Goal: Task Accomplishment & Management: Manage account settings

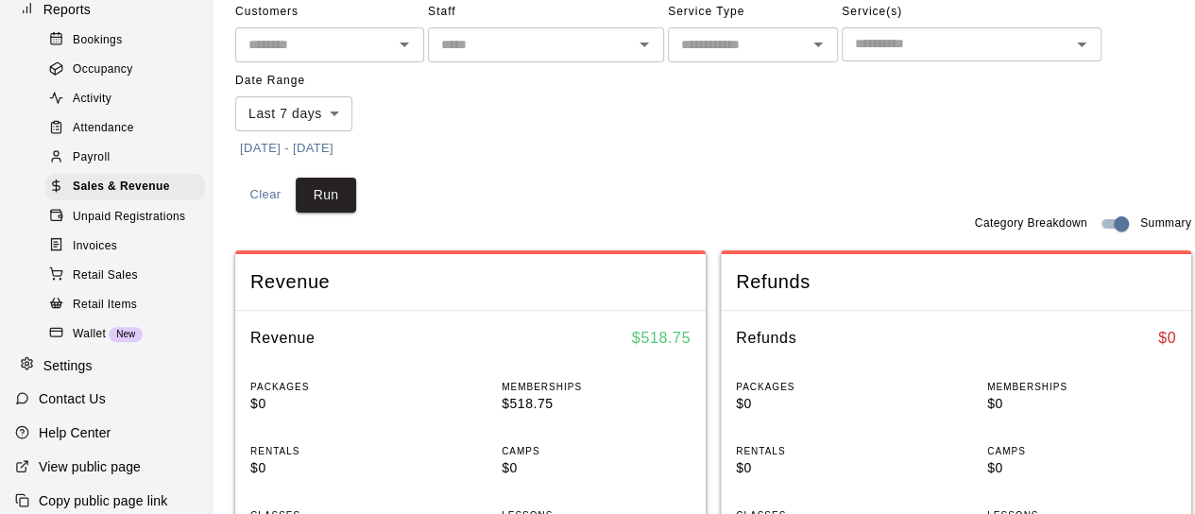
scroll to position [291, 0]
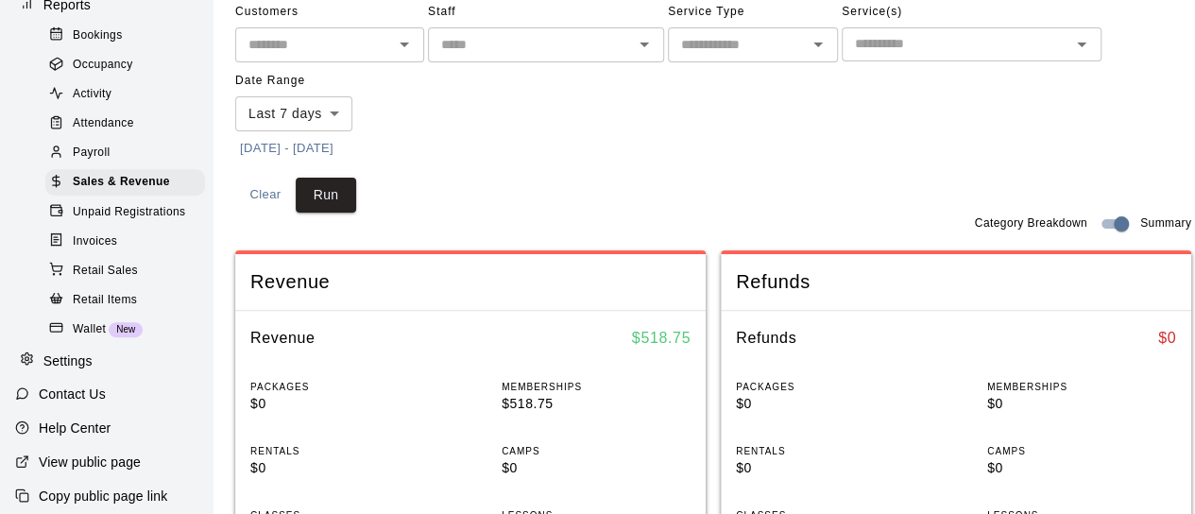
click at [28, 366] on icon at bounding box center [27, 358] width 14 height 14
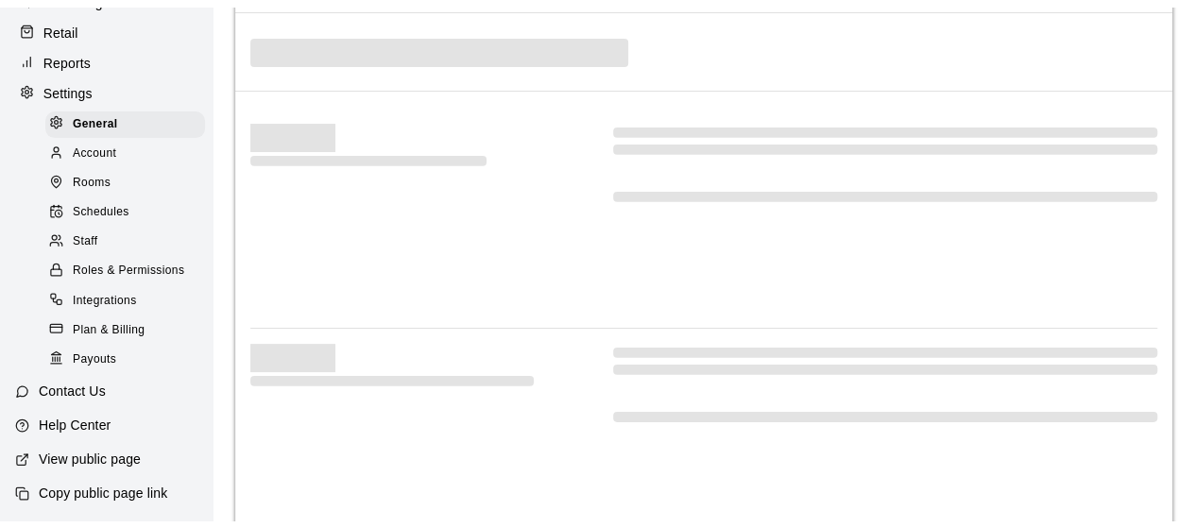
scroll to position [248, 0]
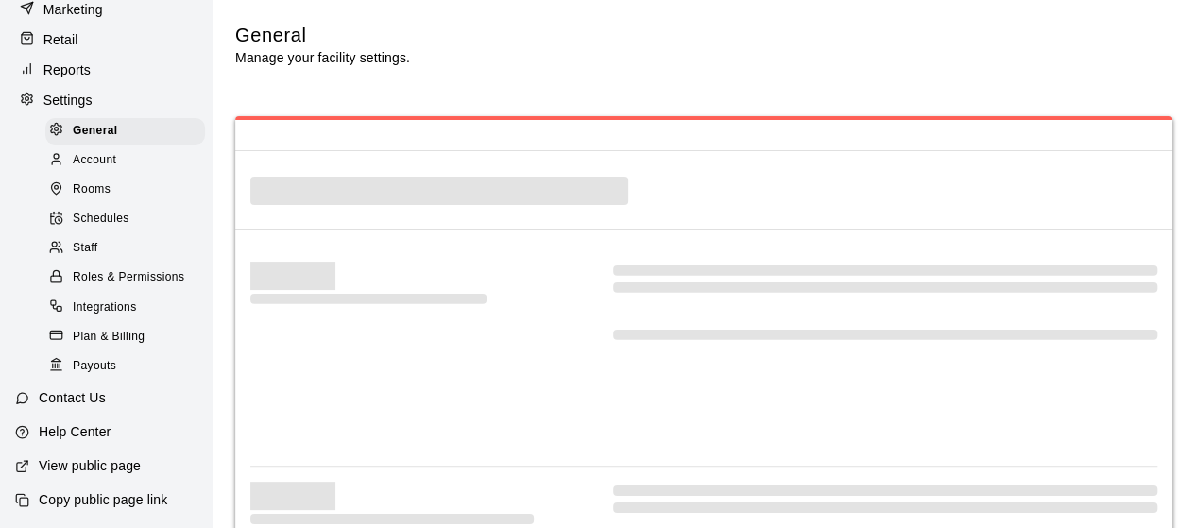
select select "**"
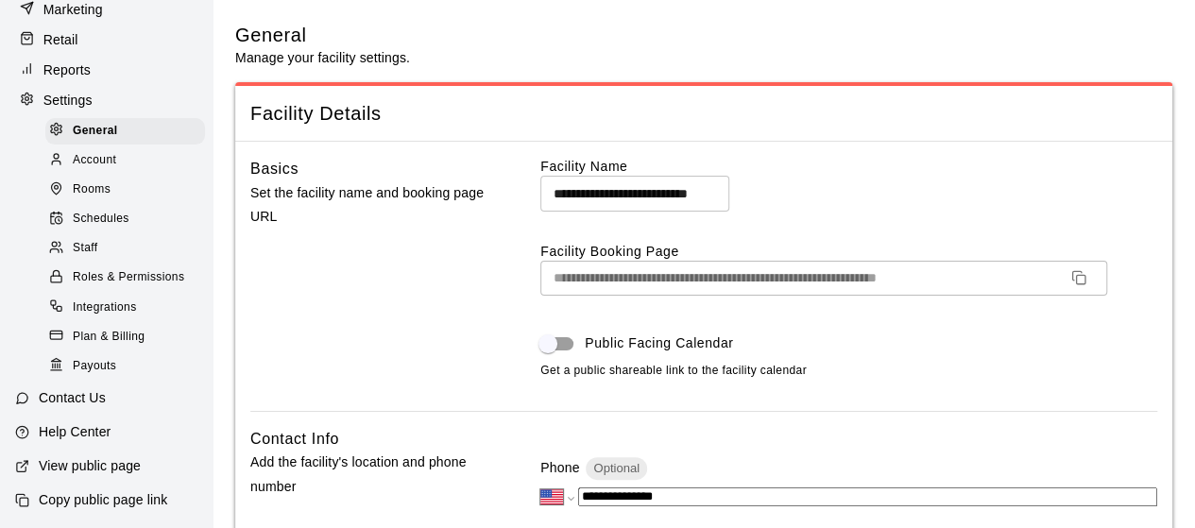
scroll to position [4367, 0]
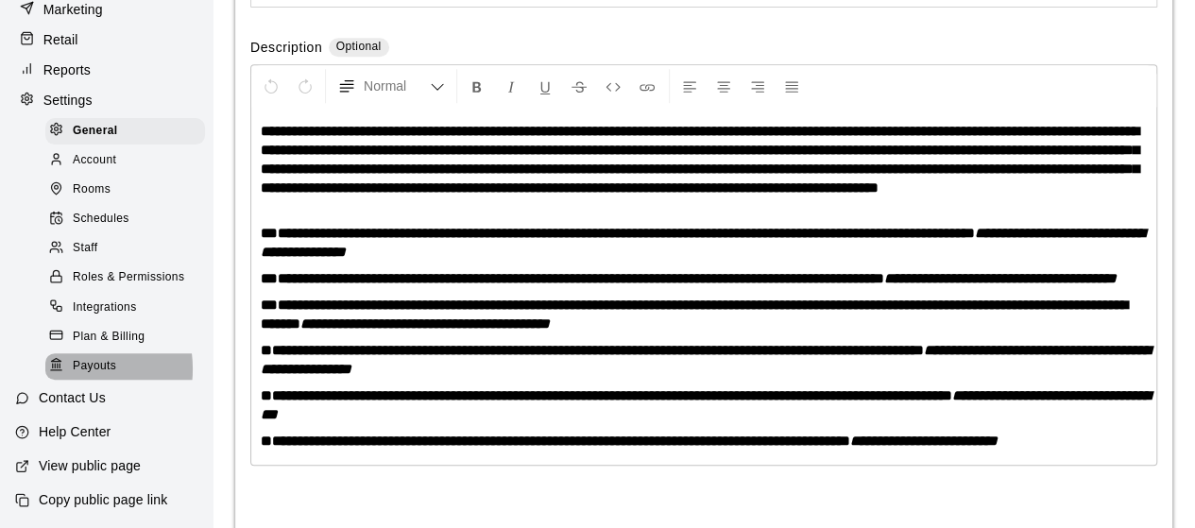
click at [70, 368] on div at bounding box center [61, 366] width 24 height 18
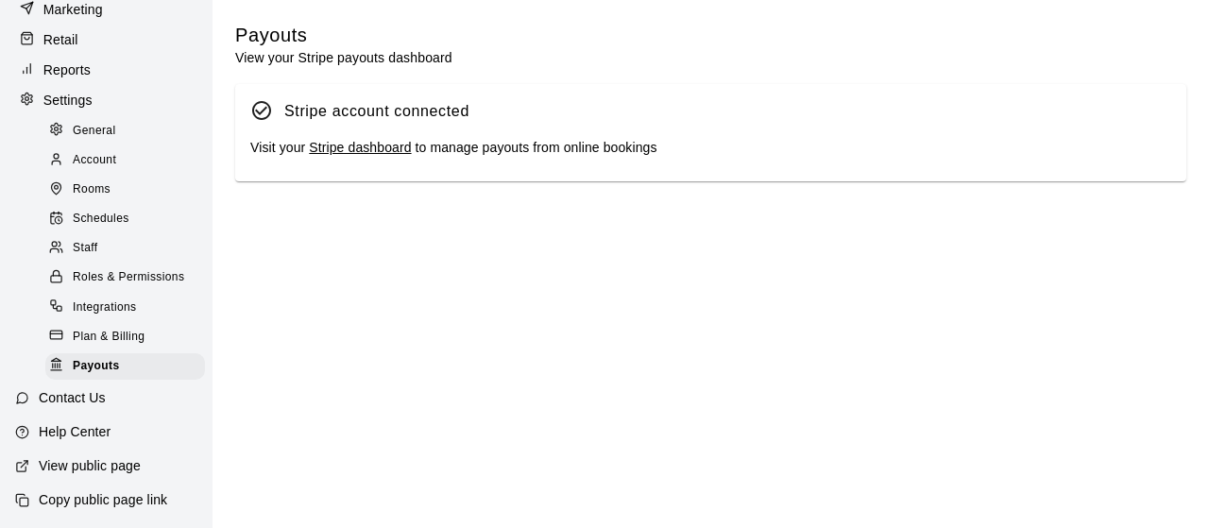
click at [367, 150] on link "Stripe dashboard" at bounding box center [360, 147] width 102 height 15
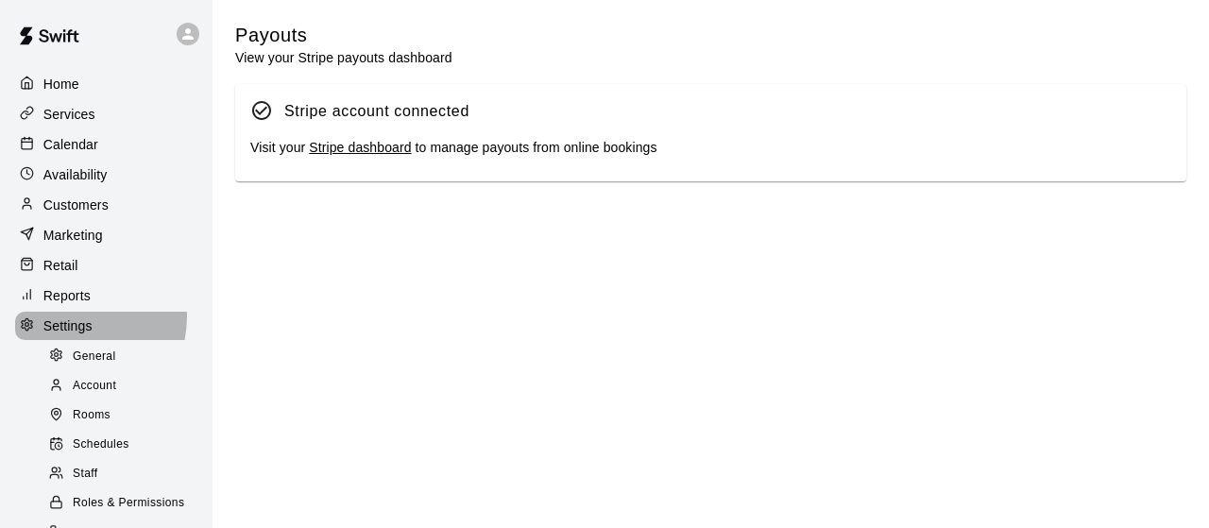
click at [69, 327] on p "Settings" at bounding box center [67, 326] width 49 height 19
select select "**"
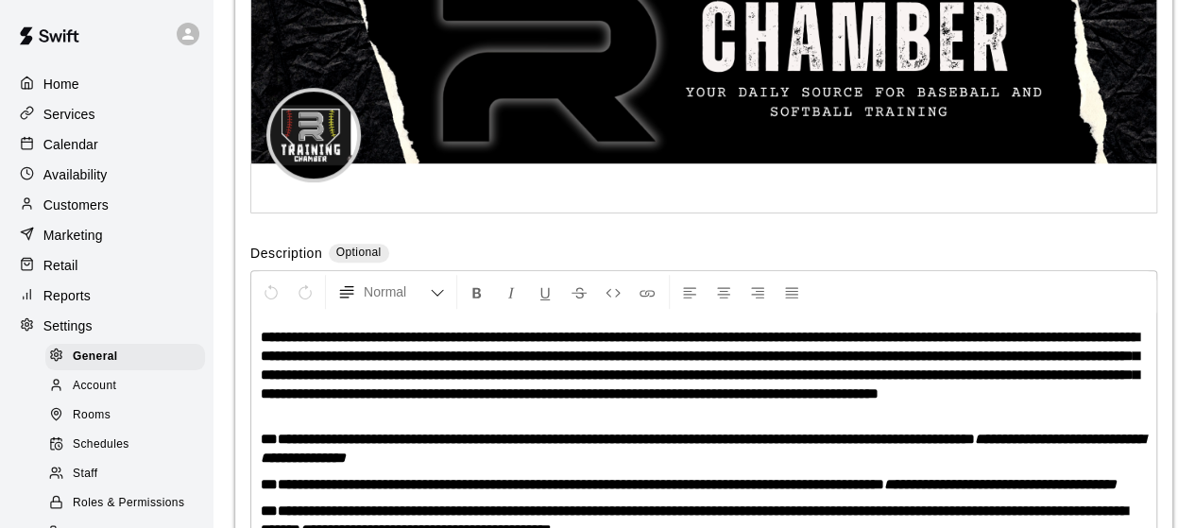
scroll to position [4367, 0]
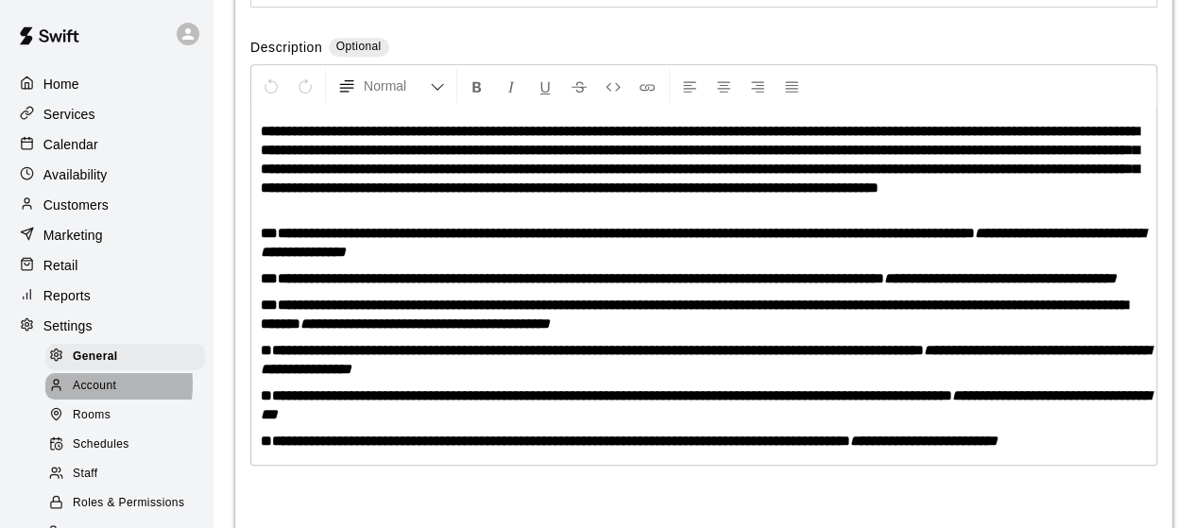
click at [74, 396] on span "Account" at bounding box center [94, 386] width 43 height 19
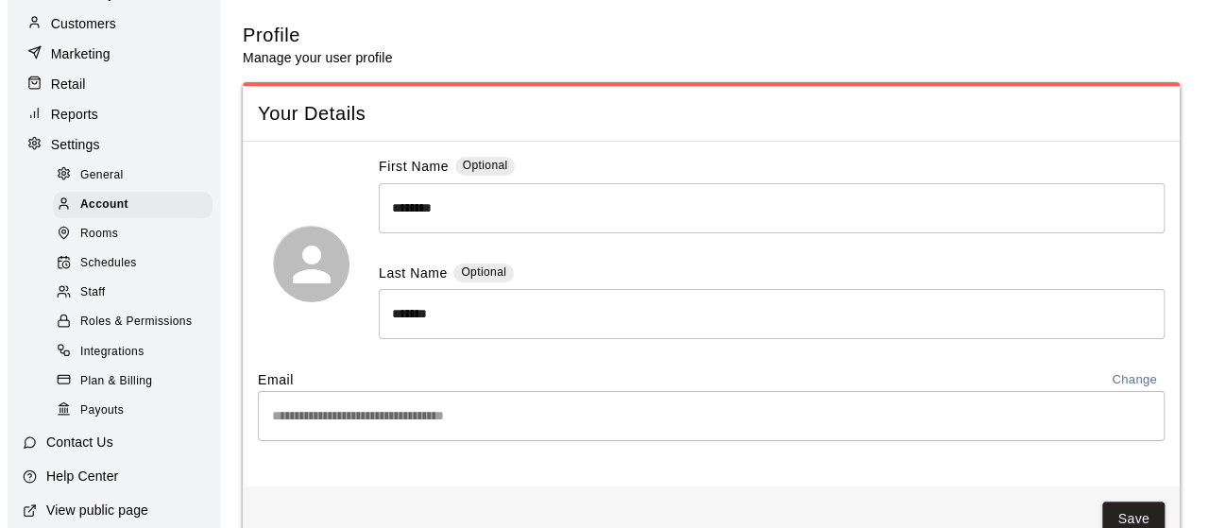
scroll to position [248, 0]
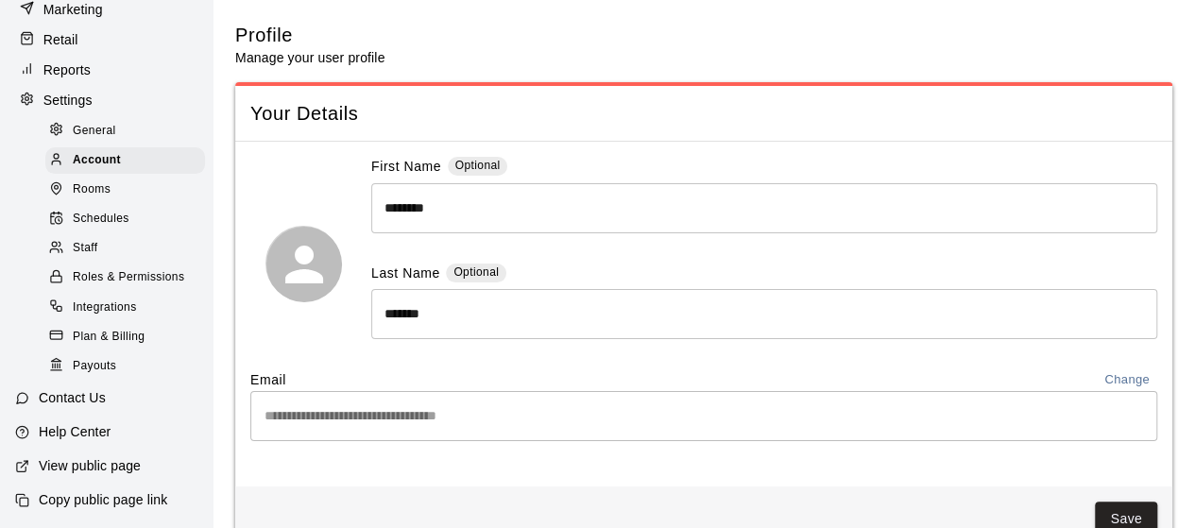
click at [86, 362] on span "Payouts" at bounding box center [94, 366] width 43 height 19
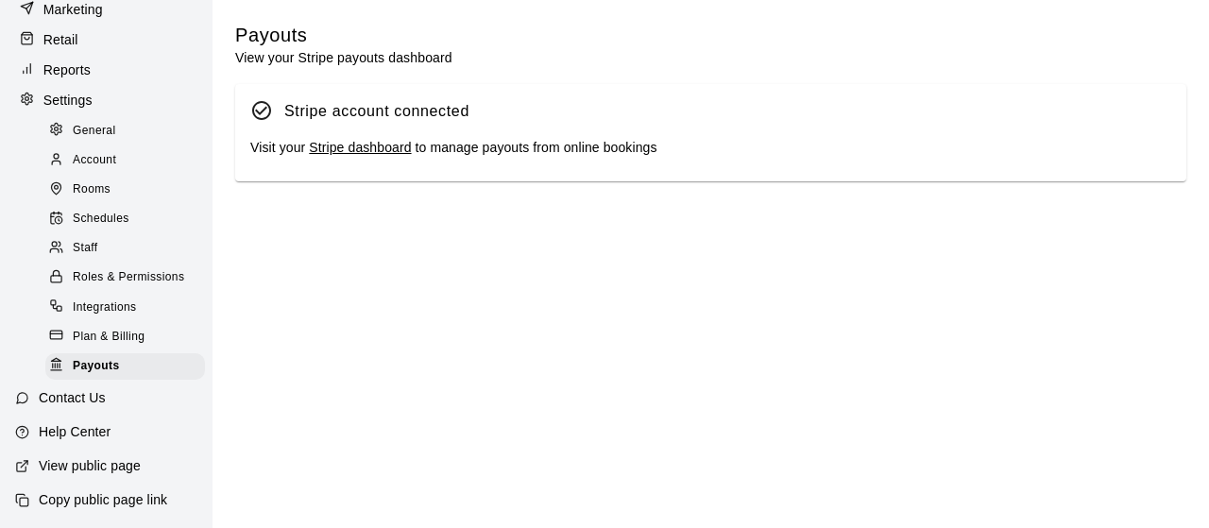
click at [363, 146] on link "Stripe dashboard" at bounding box center [360, 147] width 102 height 15
